Goal: Navigation & Orientation: Understand site structure

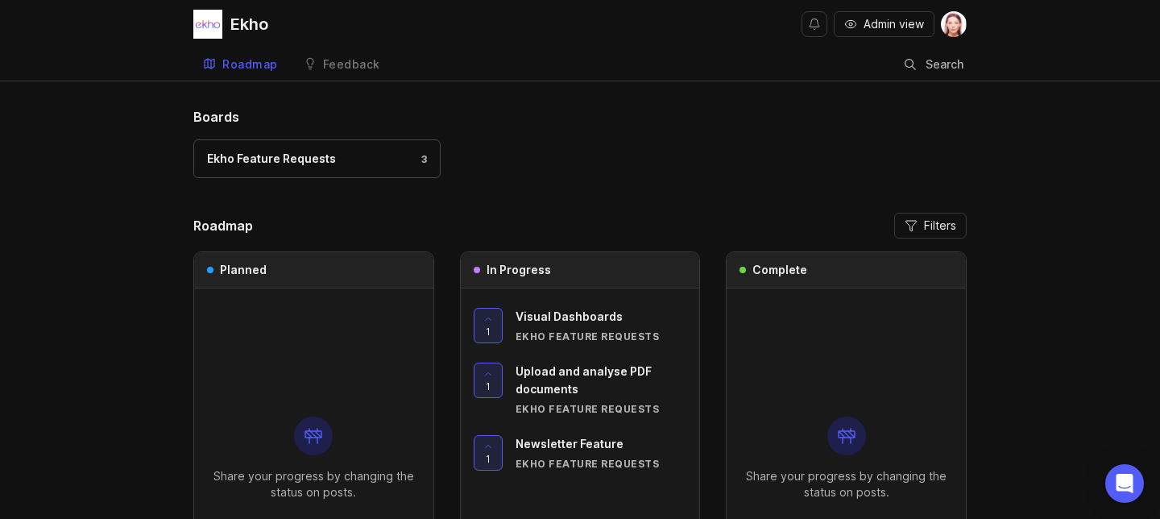
click at [901, 27] on span "Admin view" at bounding box center [893, 24] width 60 height 16
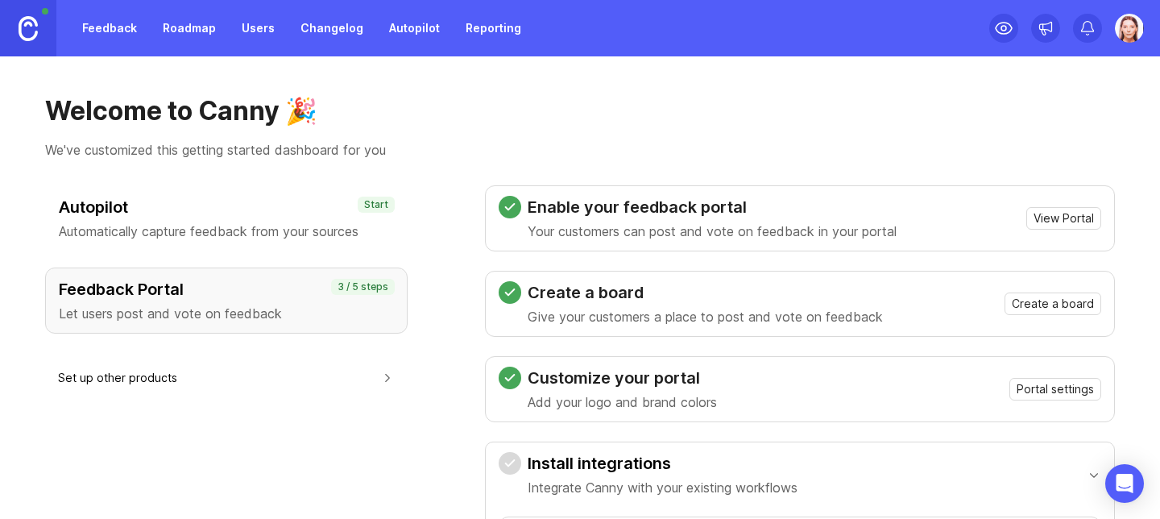
click at [180, 27] on link "Roadmap" at bounding box center [189, 28] width 72 height 29
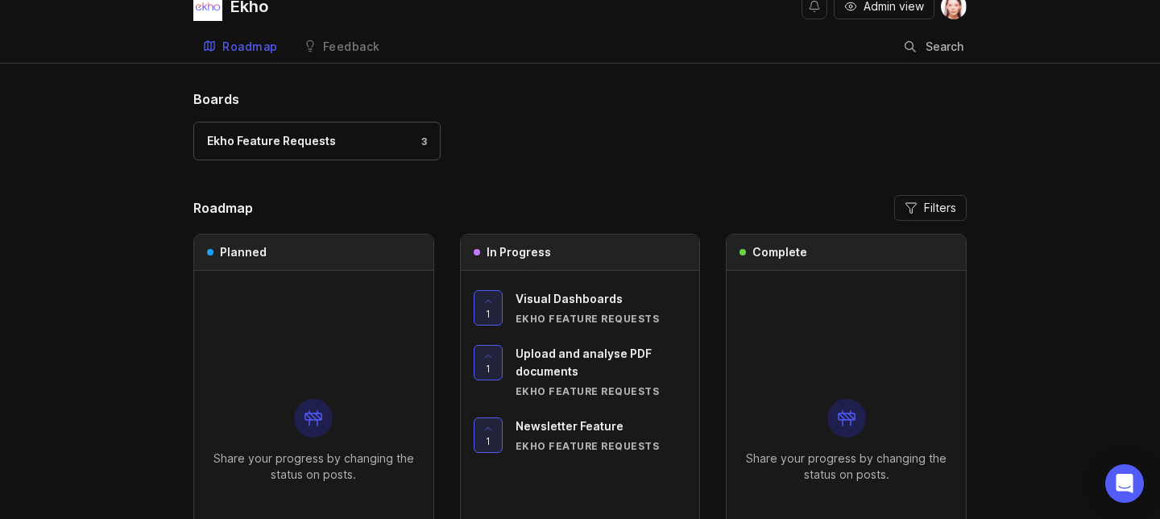
scroll to position [19, 0]
click at [863, 18] on div "Admin view" at bounding box center [883, 5] width 165 height 48
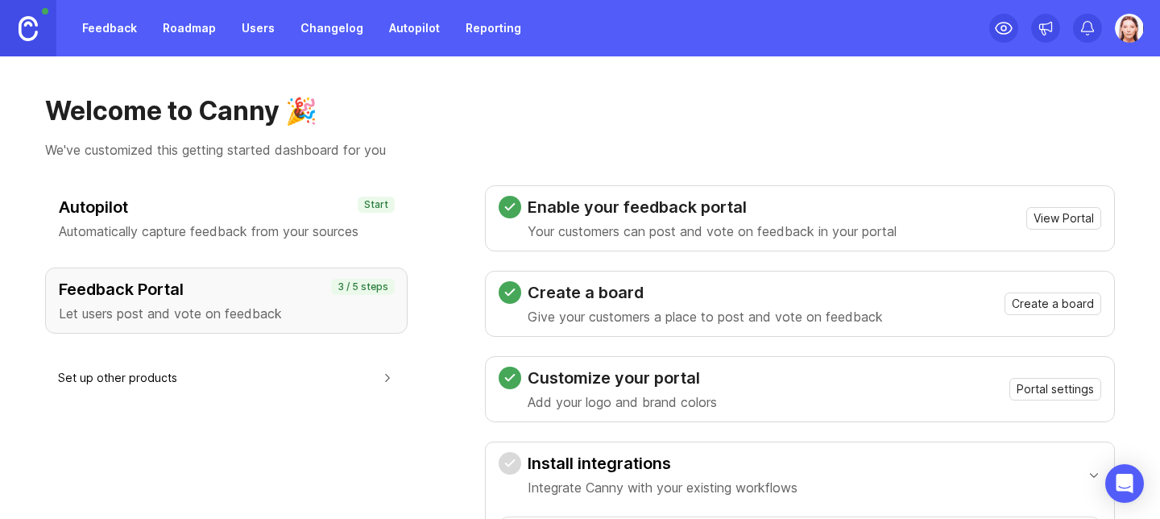
click at [109, 31] on link "Feedback" at bounding box center [109, 28] width 74 height 29
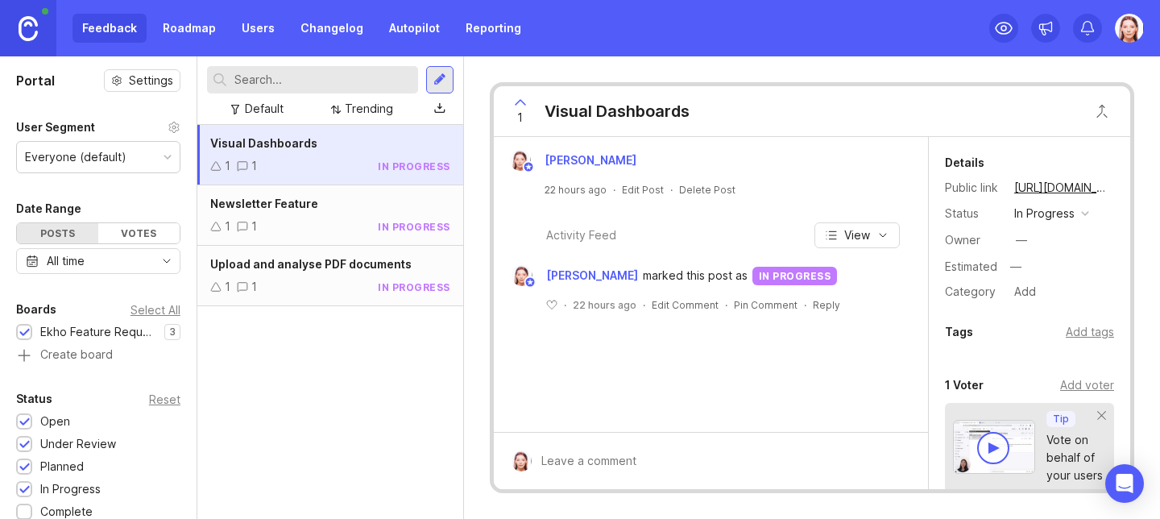
click at [701, 54] on div "Feedback Roadmap Users Changelog Autopilot Reporting" at bounding box center [580, 28] width 1160 height 56
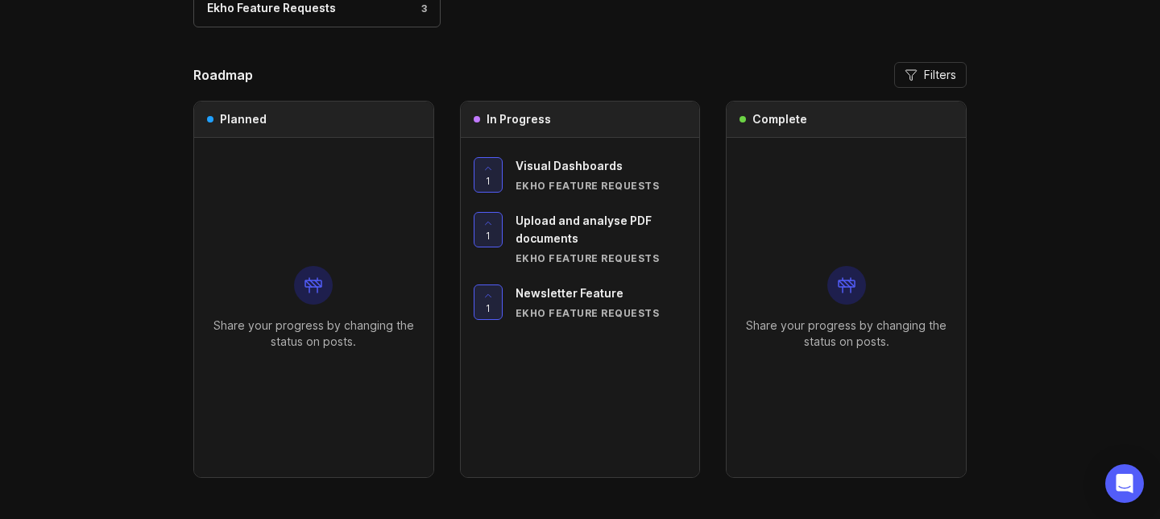
scroll to position [197, 0]
